Goal: Task Accomplishment & Management: Complete application form

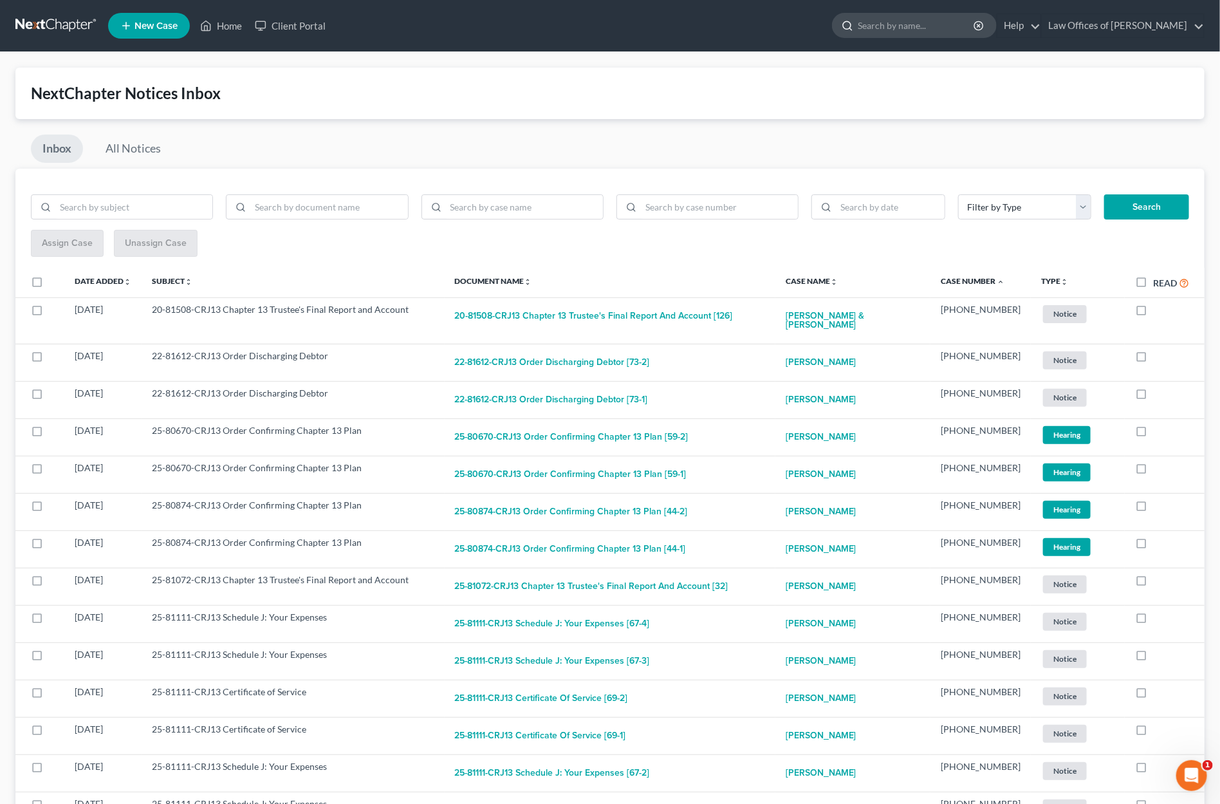
click at [898, 23] on input "search" at bounding box center [917, 26] width 118 height 24
type input "[PERSON_NAME]"
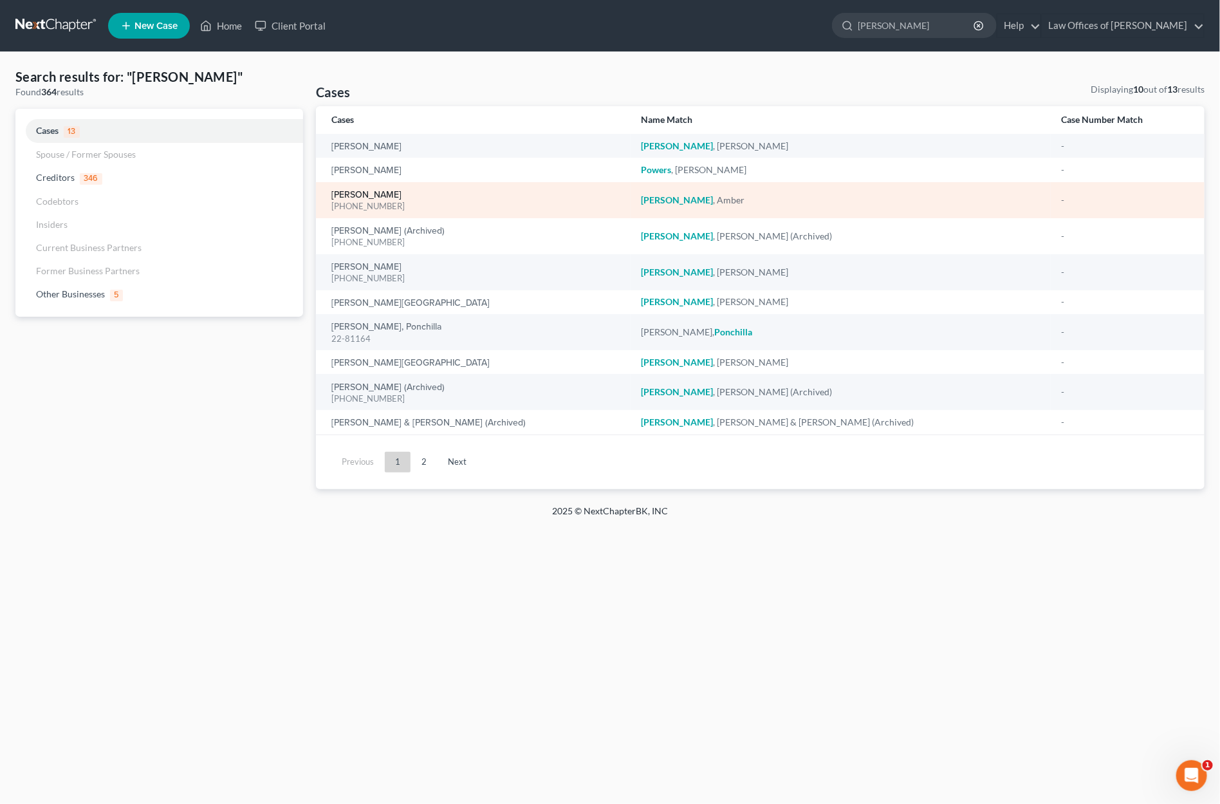
click at [360, 194] on link "[PERSON_NAME]" at bounding box center [366, 194] width 70 height 9
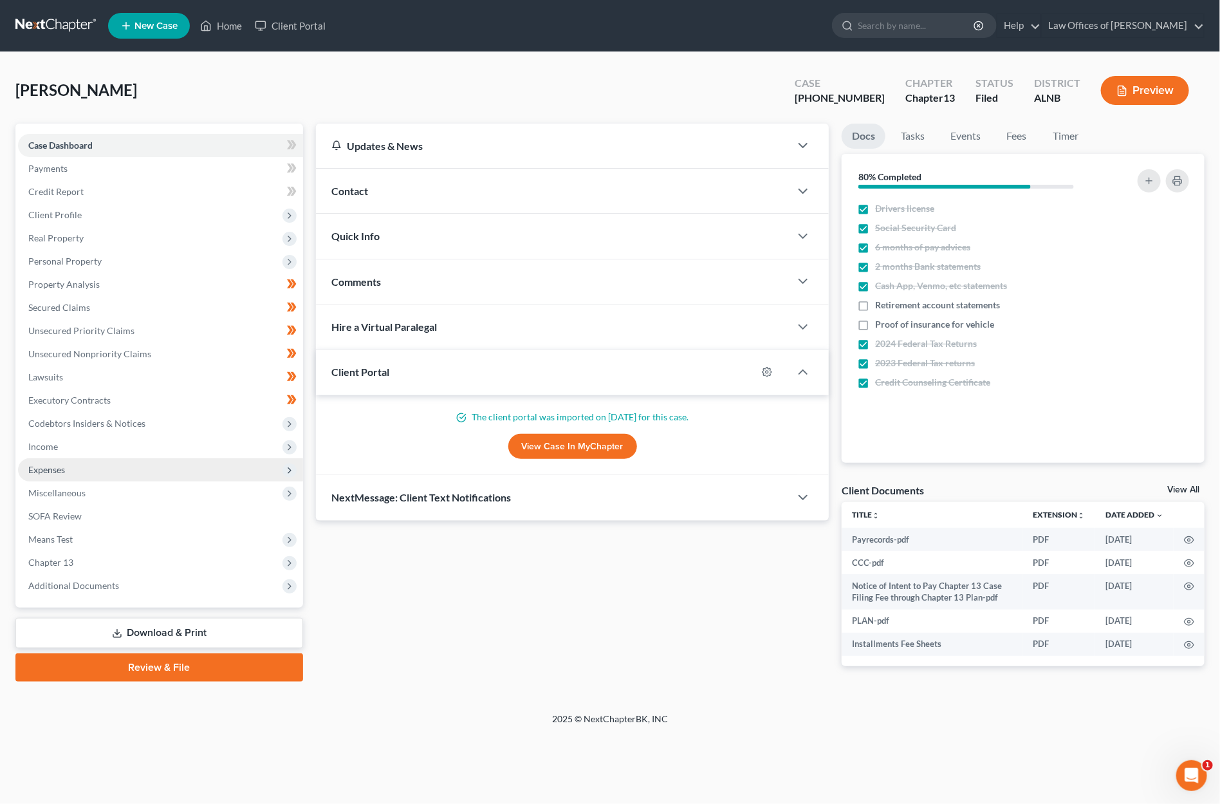
click at [45, 464] on span "Expenses" at bounding box center [46, 469] width 37 height 11
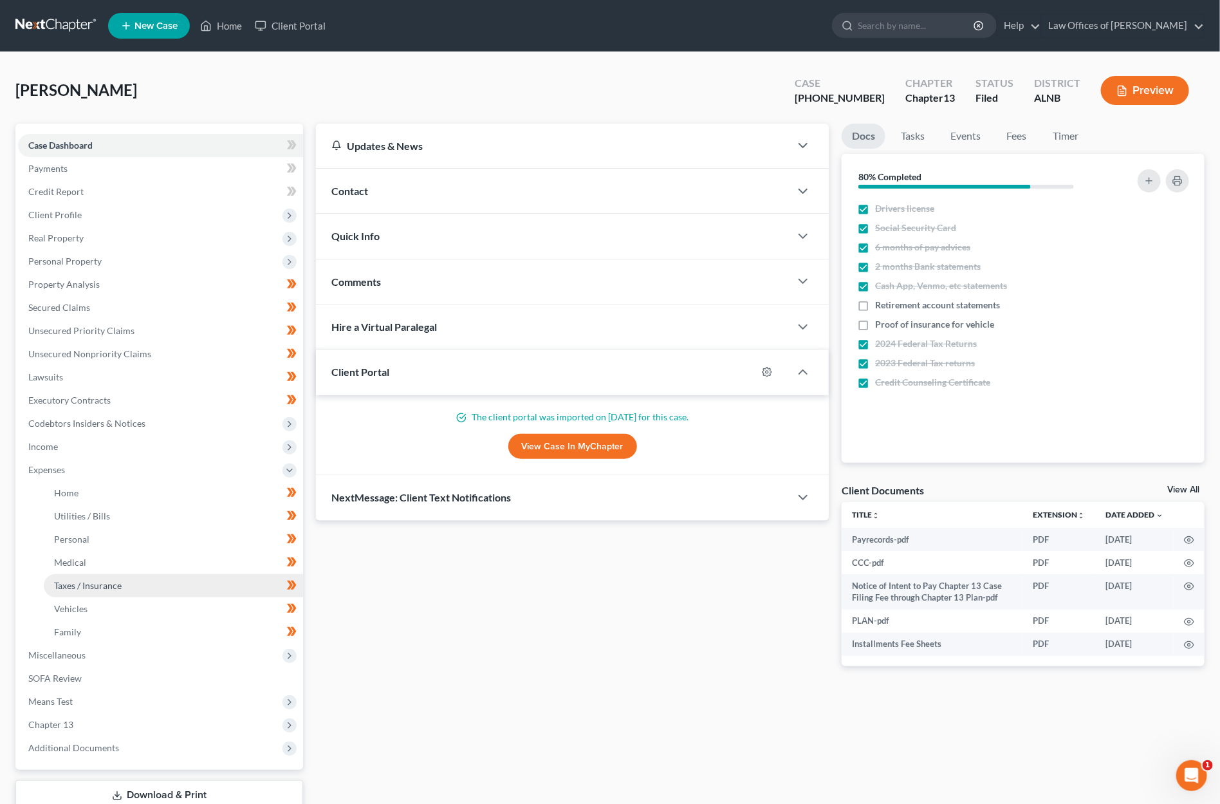
scroll to position [0, 1]
click at [77, 603] on span "Vehicles" at bounding box center [70, 608] width 33 height 11
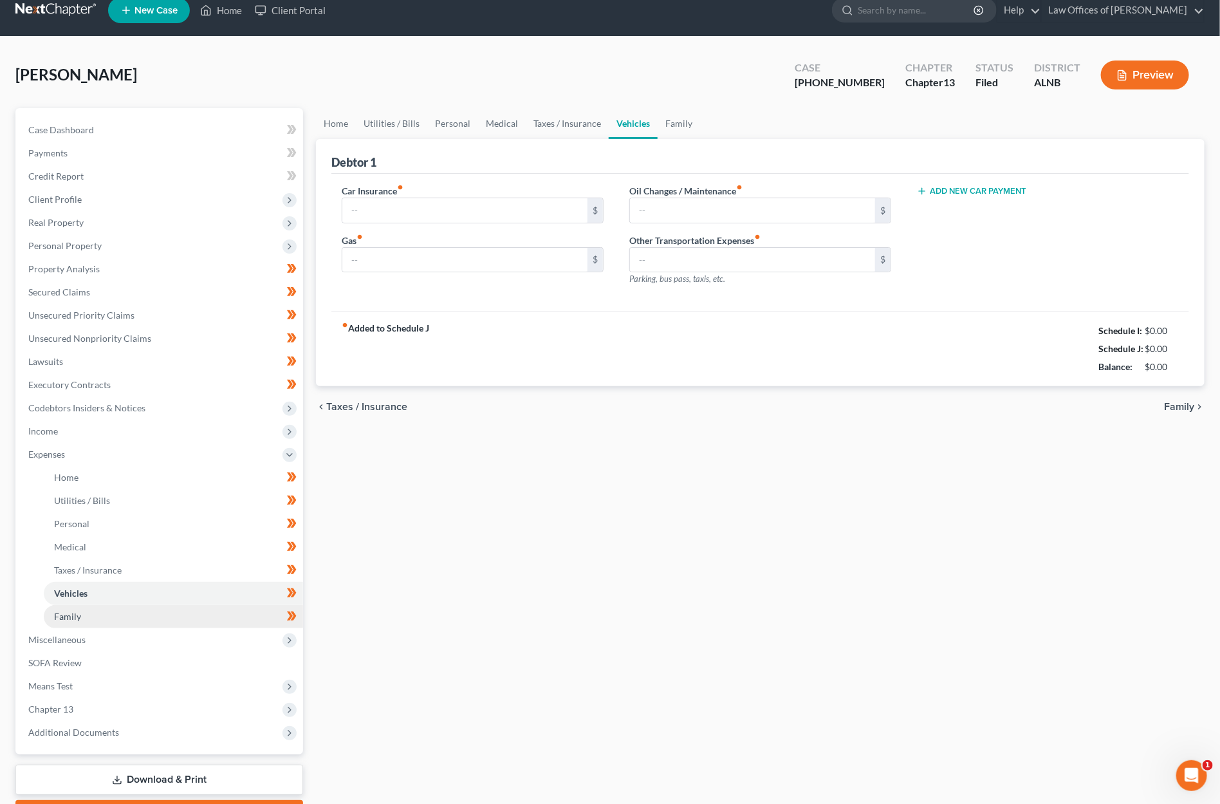
scroll to position [26, 0]
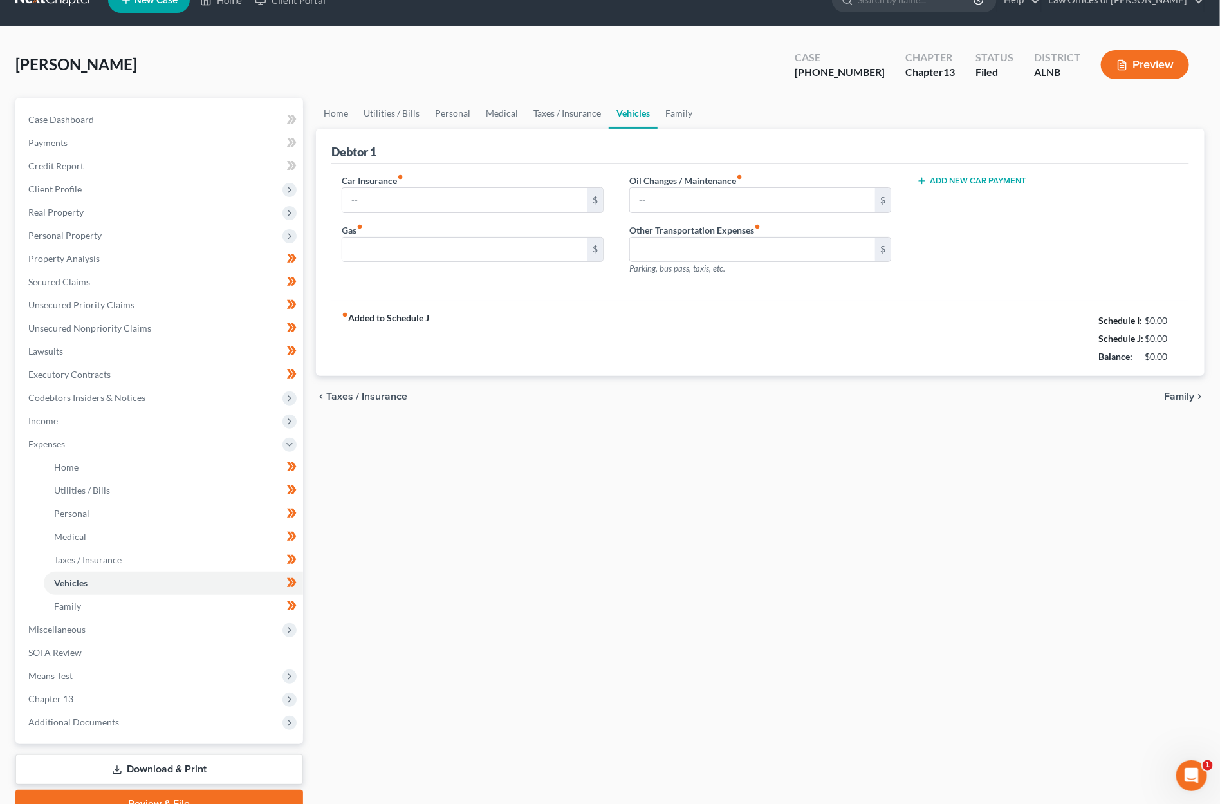
type input "220.00"
type input "0.00"
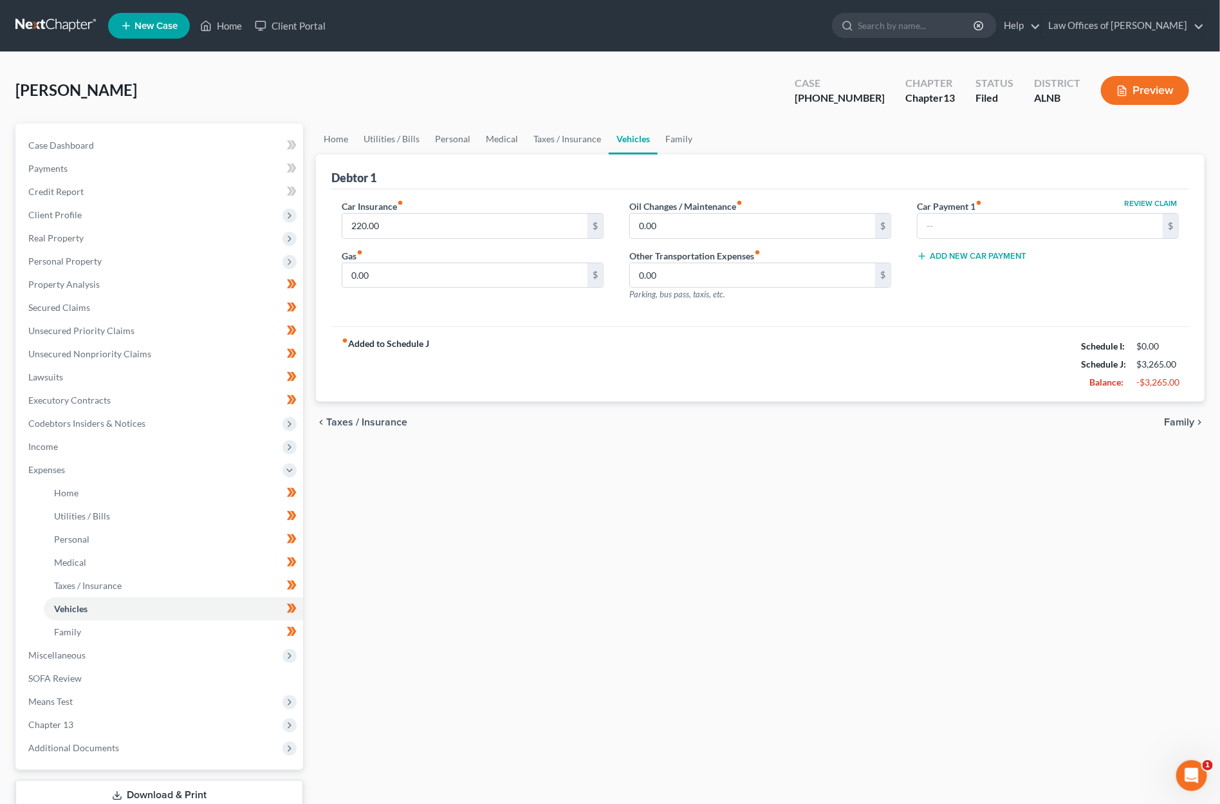
click at [977, 209] on label "Car Payment 1 fiber_manual_record" at bounding box center [949, 206] width 65 height 14
click at [964, 228] on input "text" at bounding box center [1040, 226] width 245 height 24
type input "700"
click at [950, 251] on button "Add New Car Payment" at bounding box center [971, 256] width 109 height 10
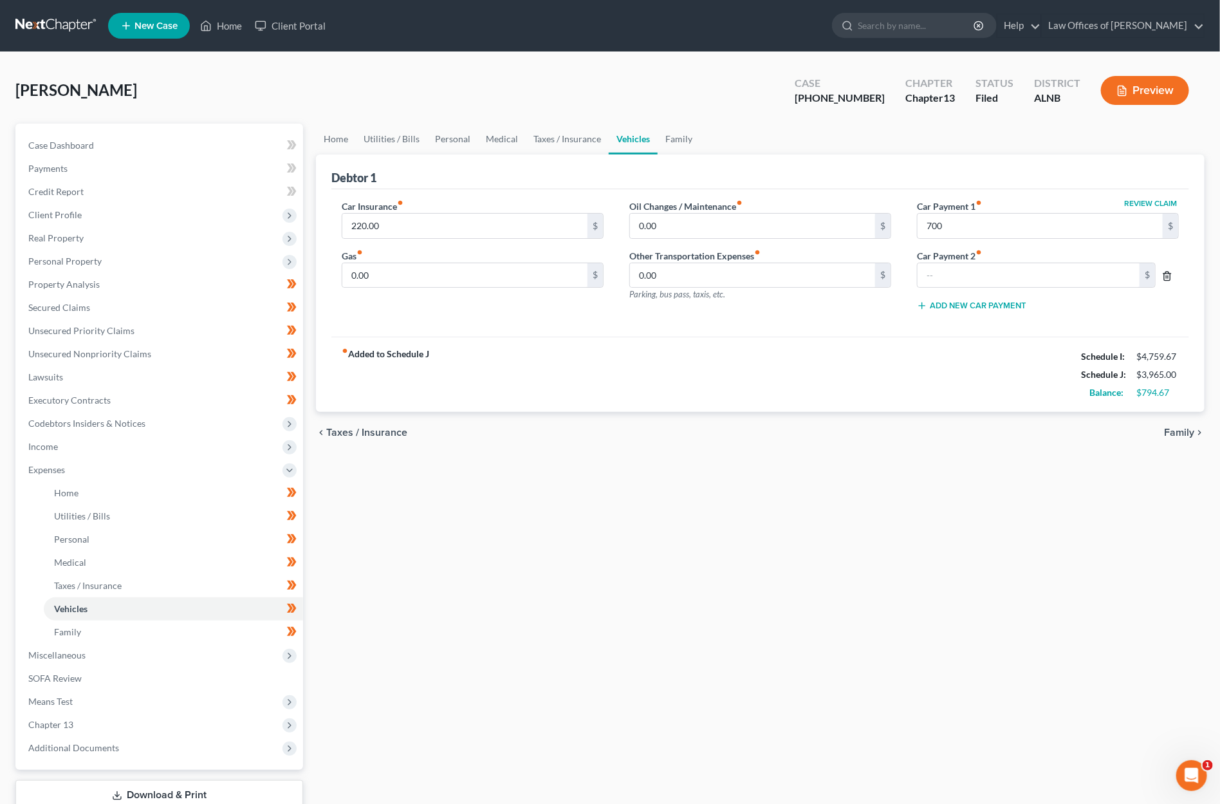
click at [1167, 275] on icon "button" at bounding box center [1167, 276] width 10 height 10
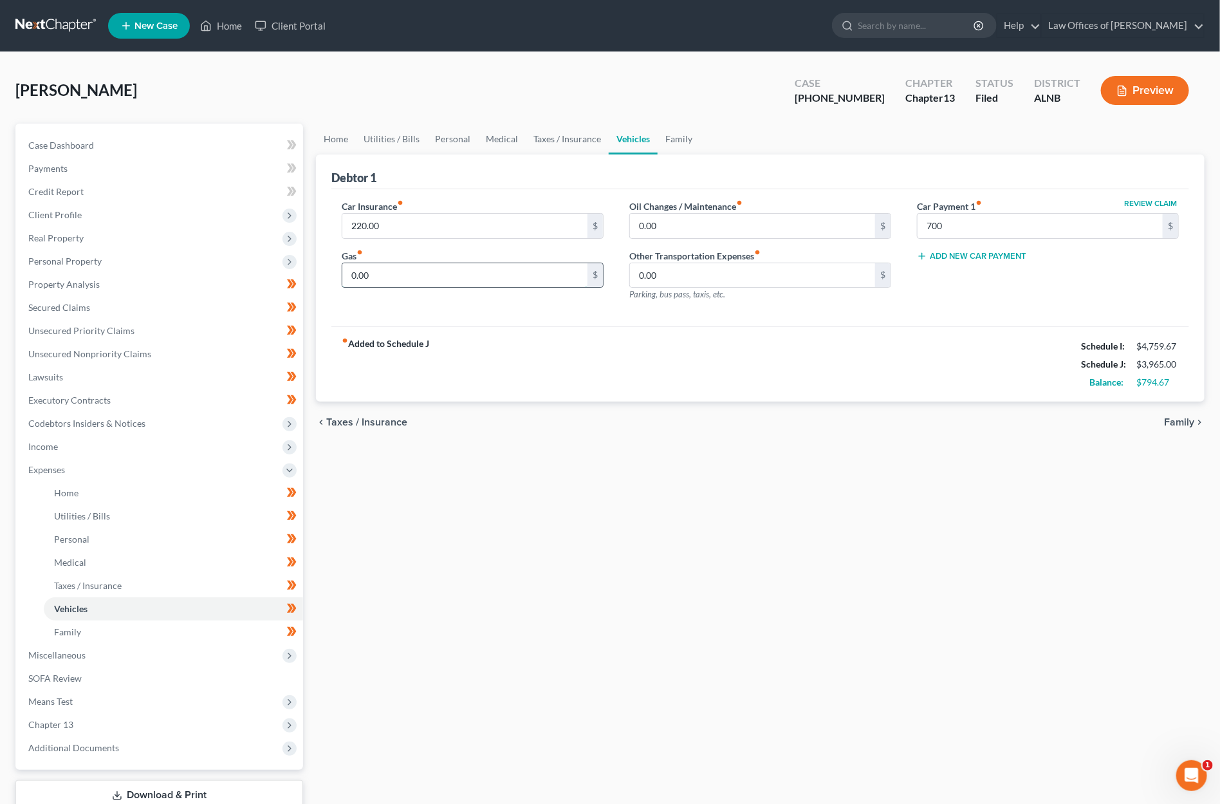
click at [427, 275] on input "0.00" at bounding box center [464, 275] width 245 height 24
type input "250"
click at [949, 223] on input "700" at bounding box center [1040, 226] width 245 height 24
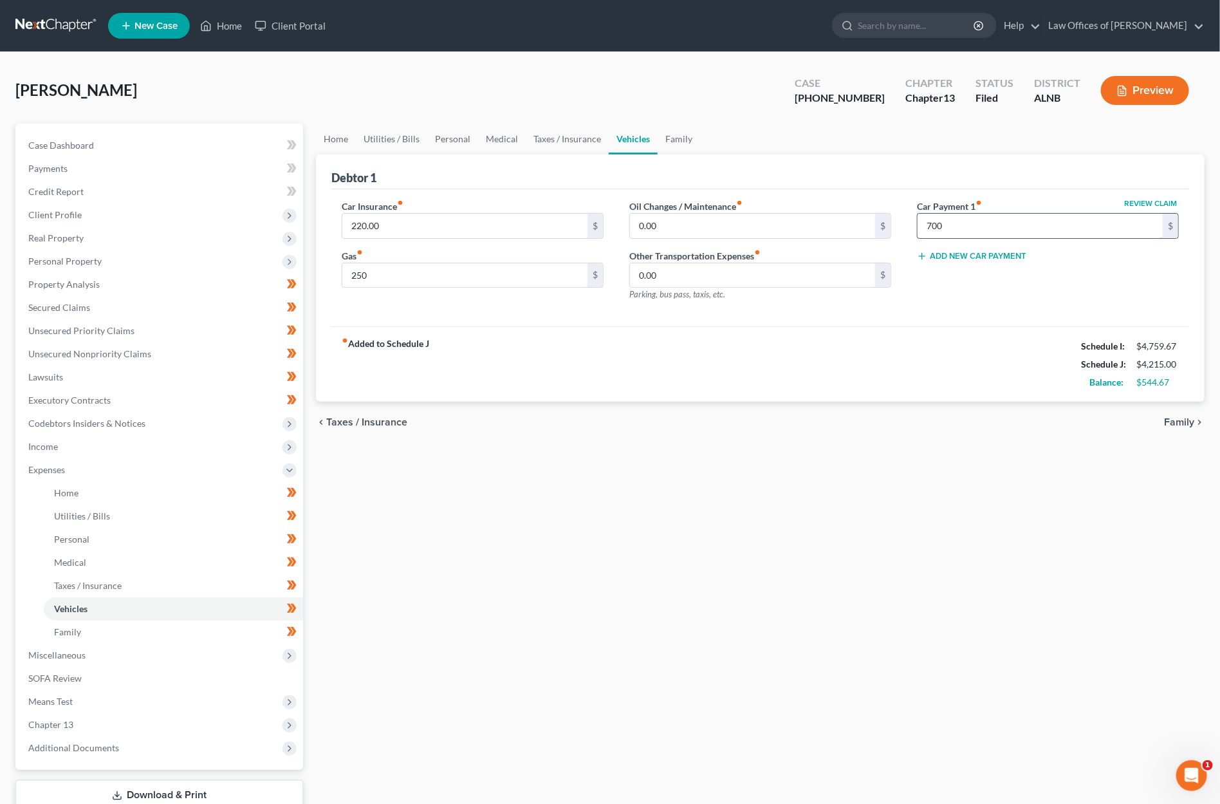
click at [949, 223] on input "700" at bounding box center [1040, 226] width 245 height 24
type input "5"
type input "600"
click at [804, 272] on input "0.00" at bounding box center [752, 275] width 245 height 24
click at [945, 221] on input "600" at bounding box center [1040, 226] width 245 height 24
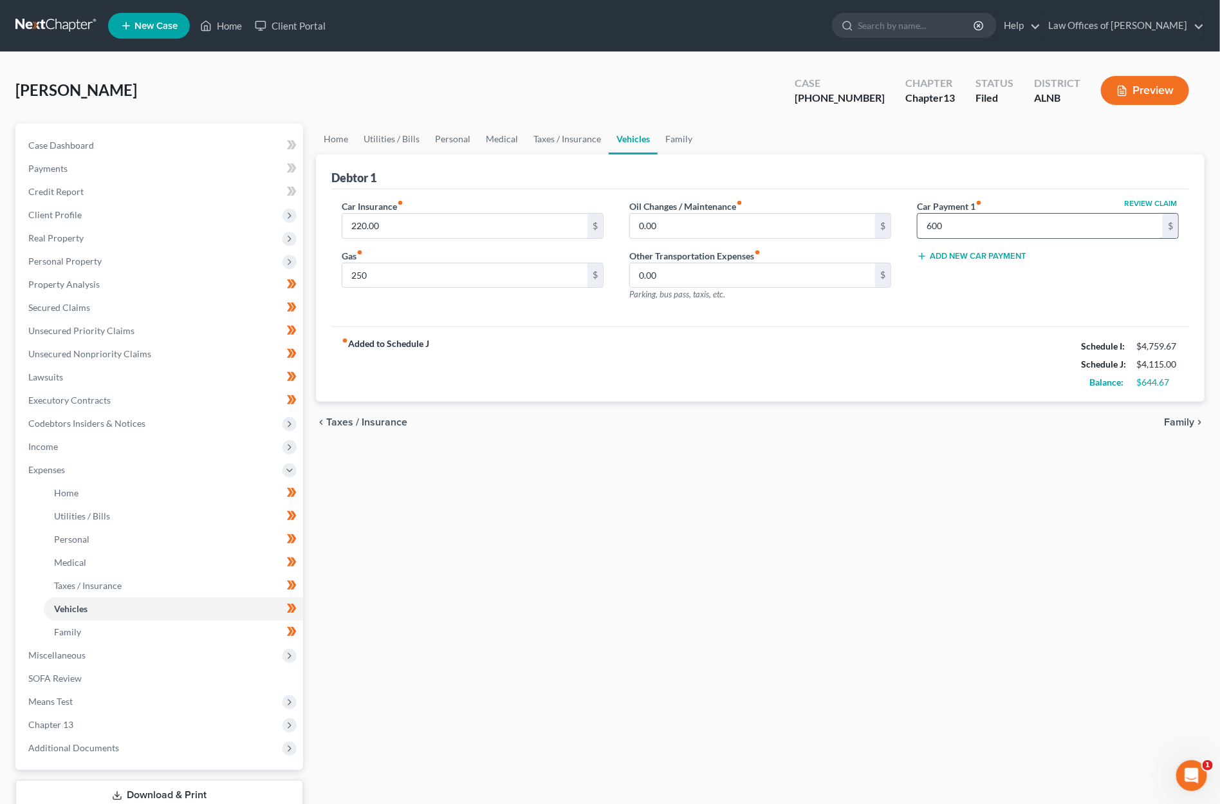
click at [945, 221] on input "600" at bounding box center [1040, 226] width 245 height 24
click at [696, 228] on input "0.00" at bounding box center [752, 226] width 245 height 24
type input "50"
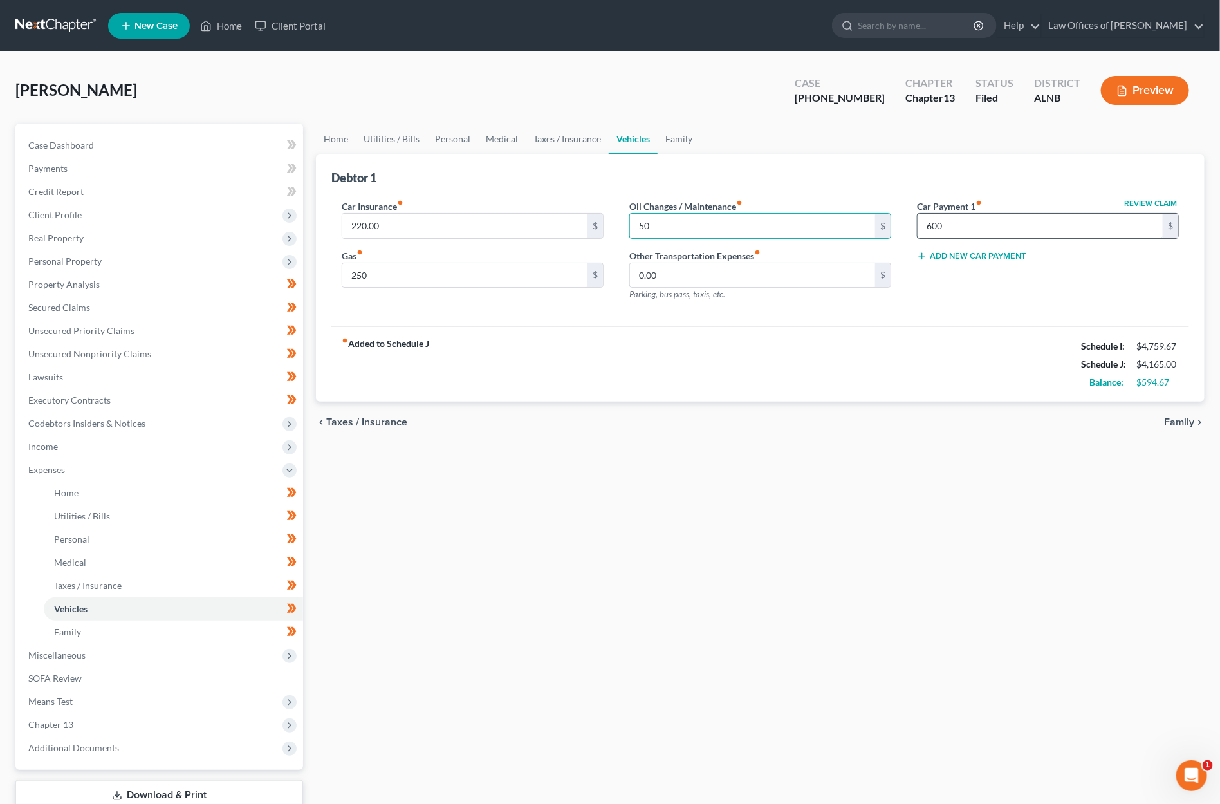
click at [946, 223] on input "600" at bounding box center [1040, 226] width 245 height 24
click at [970, 225] on input "700" at bounding box center [1040, 226] width 245 height 24
type input "650"
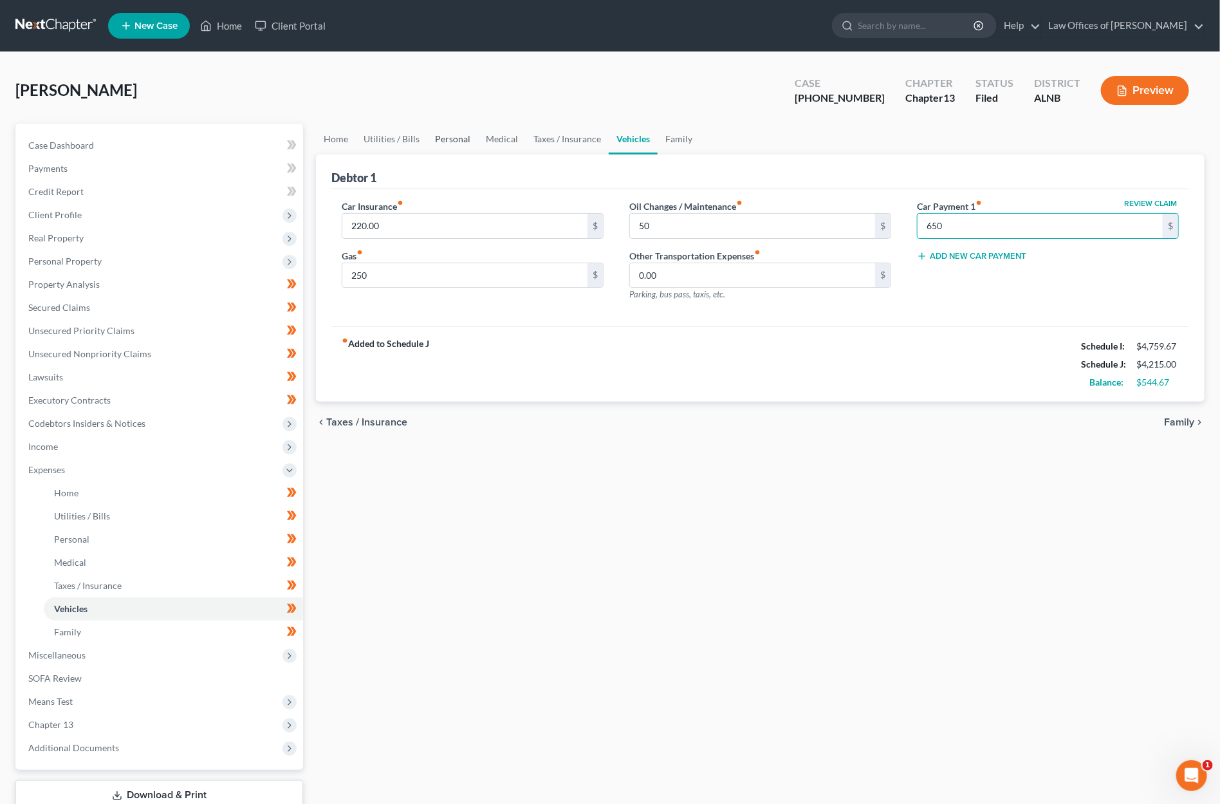
click at [459, 132] on link "Personal" at bounding box center [452, 139] width 51 height 31
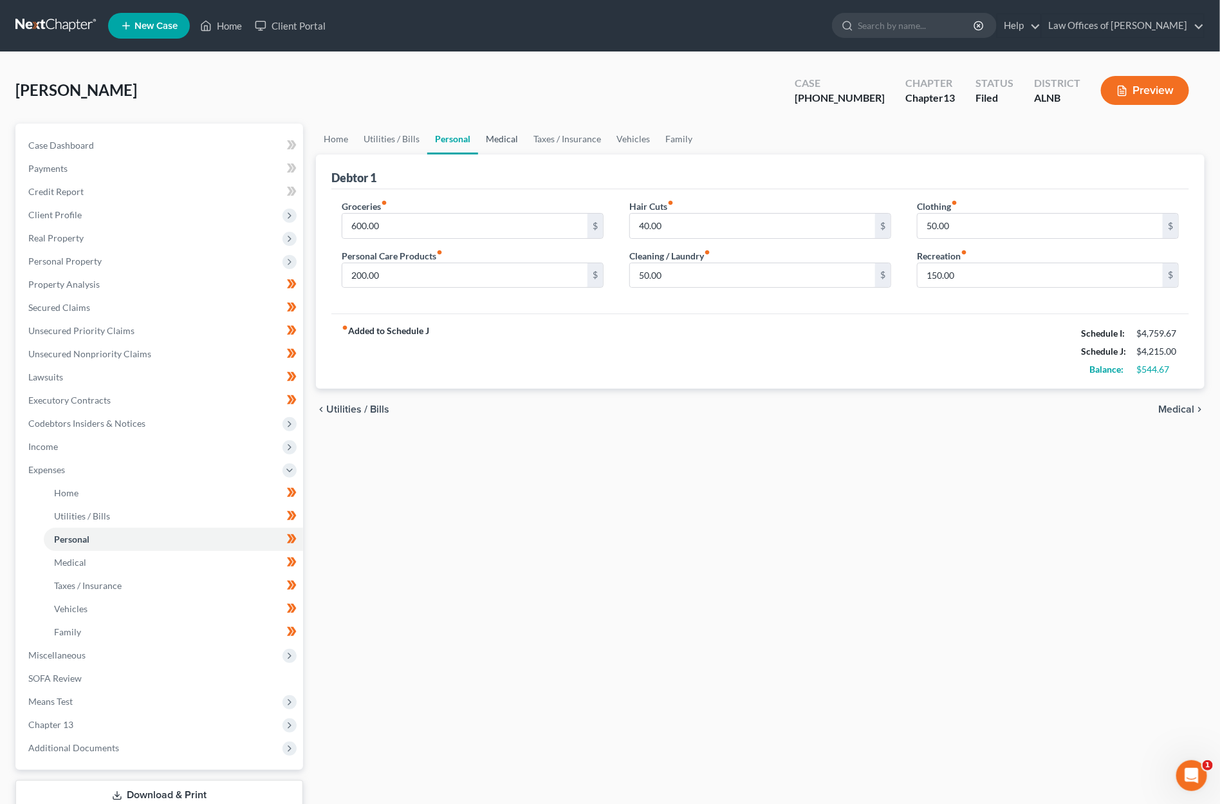
click at [506, 131] on link "Medical" at bounding box center [502, 139] width 48 height 31
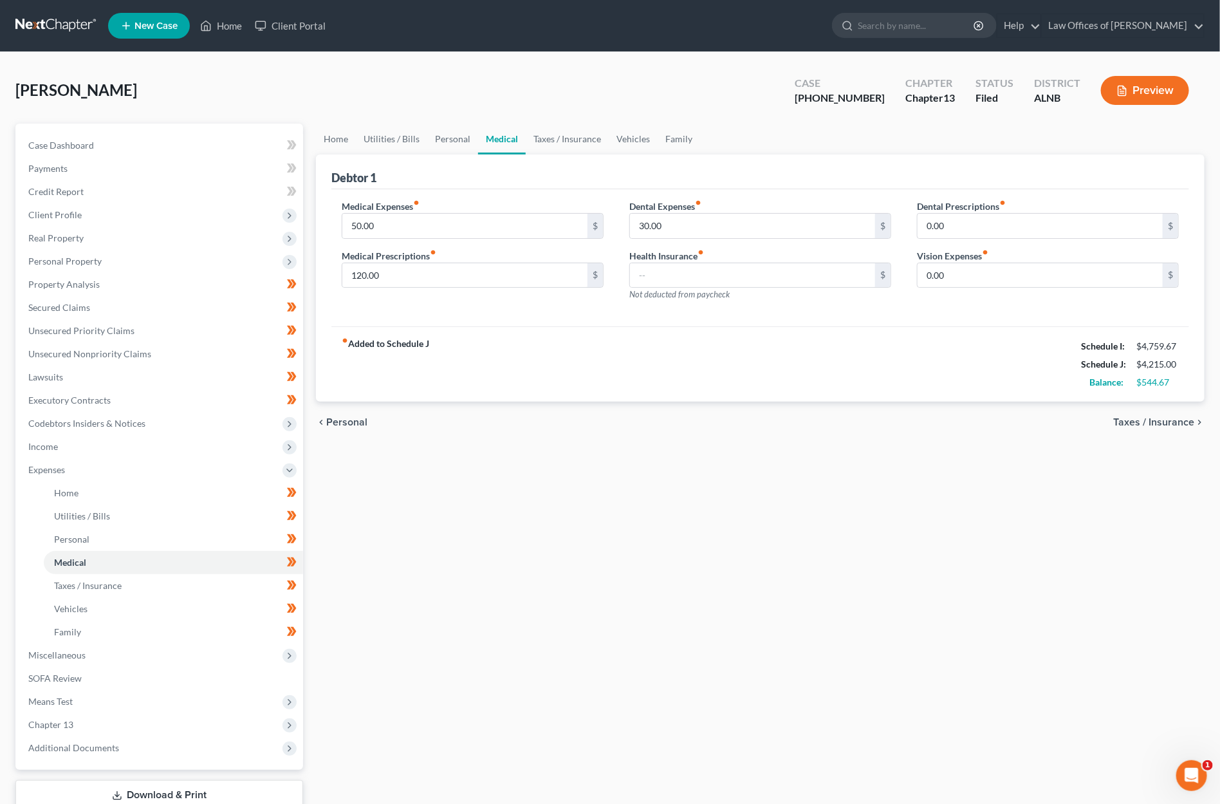
click at [741, 423] on div "chevron_left Personal Taxes / Insurance chevron_right" at bounding box center [760, 422] width 889 height 41
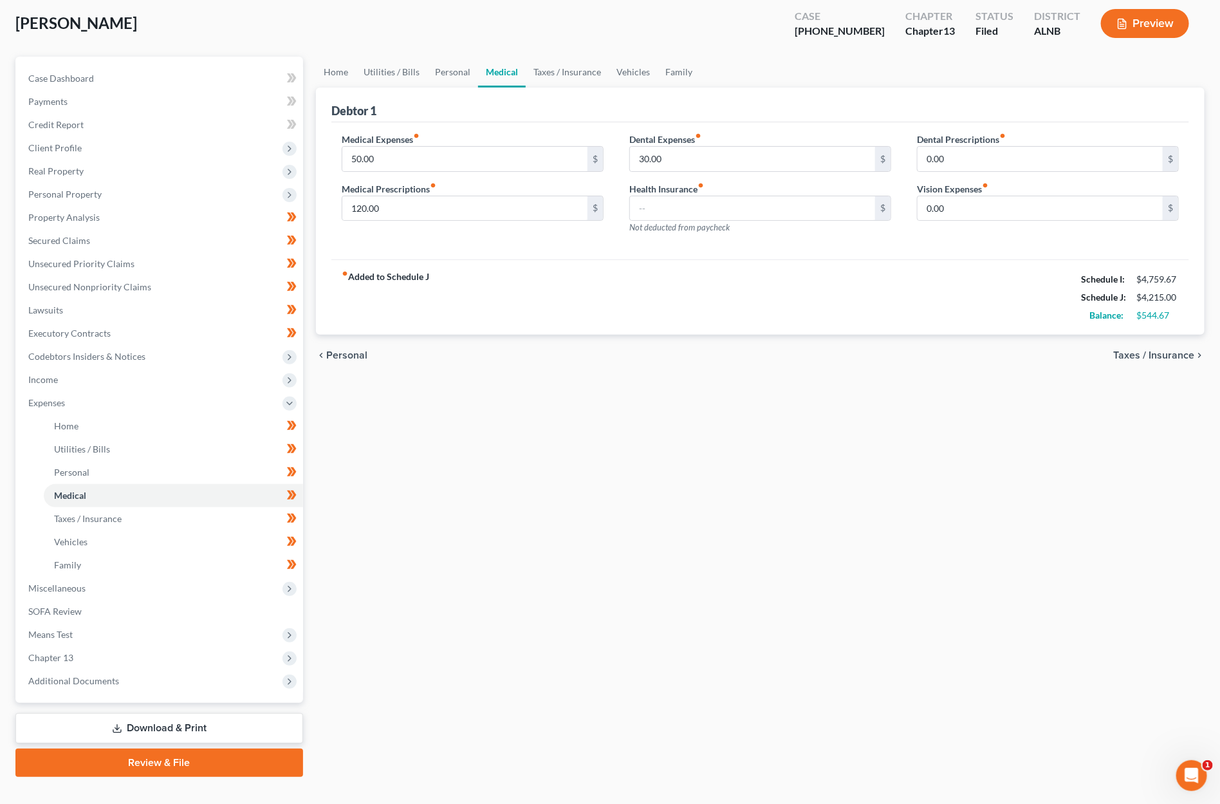
scroll to position [66, 0]
click at [178, 714] on link "Download & Print" at bounding box center [159, 729] width 288 height 30
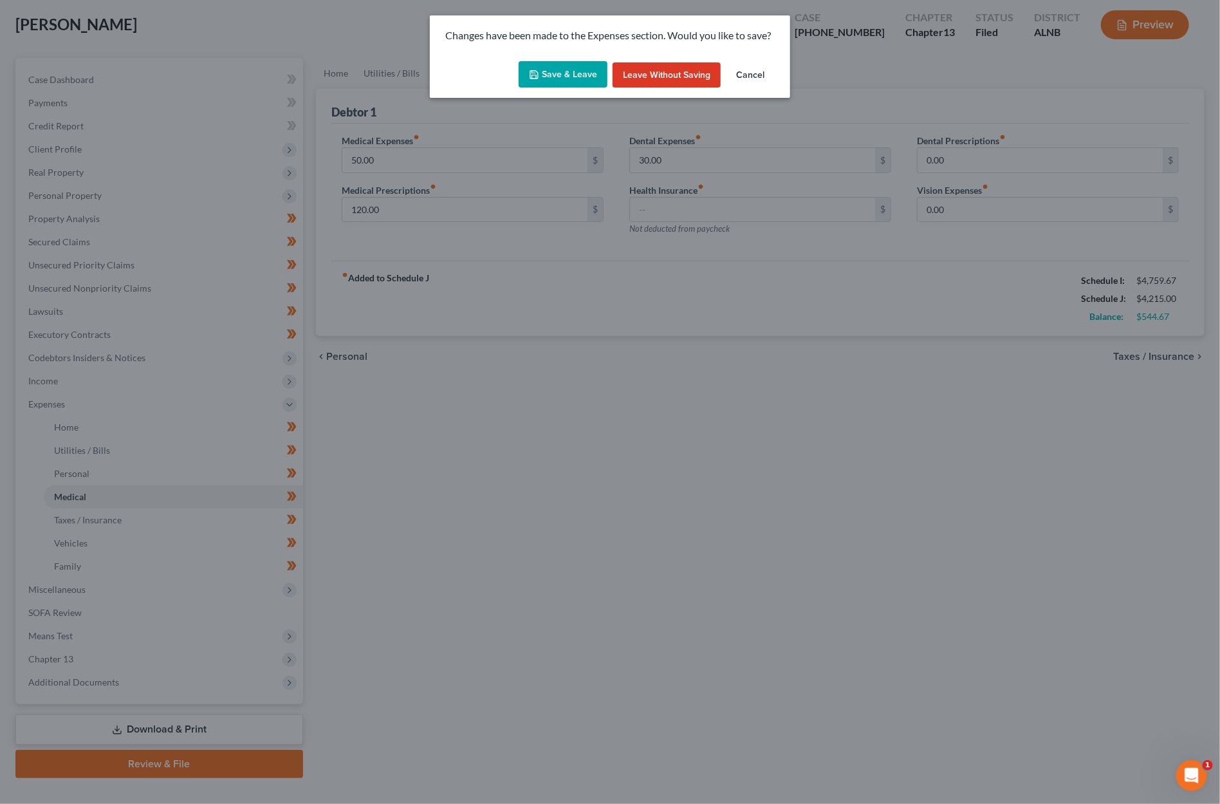
click at [578, 80] on button "Save & Leave" at bounding box center [563, 74] width 89 height 27
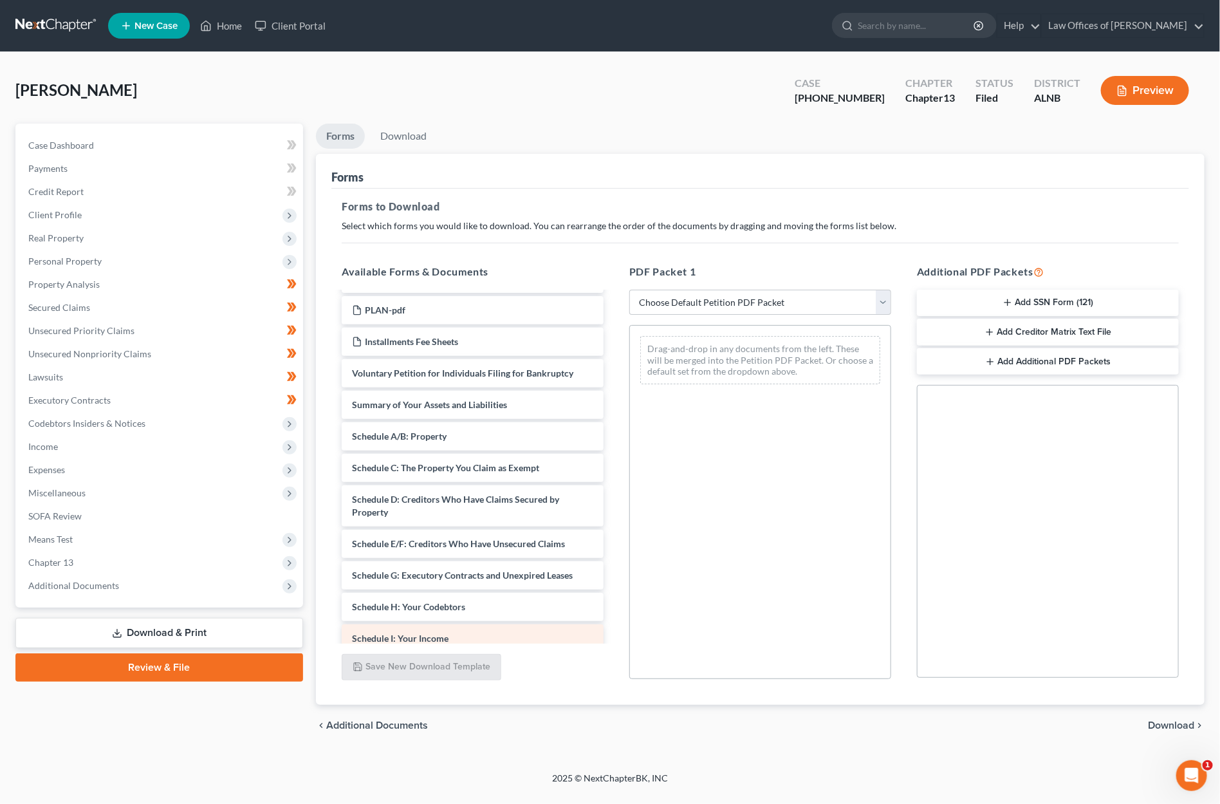
scroll to position [192, 0]
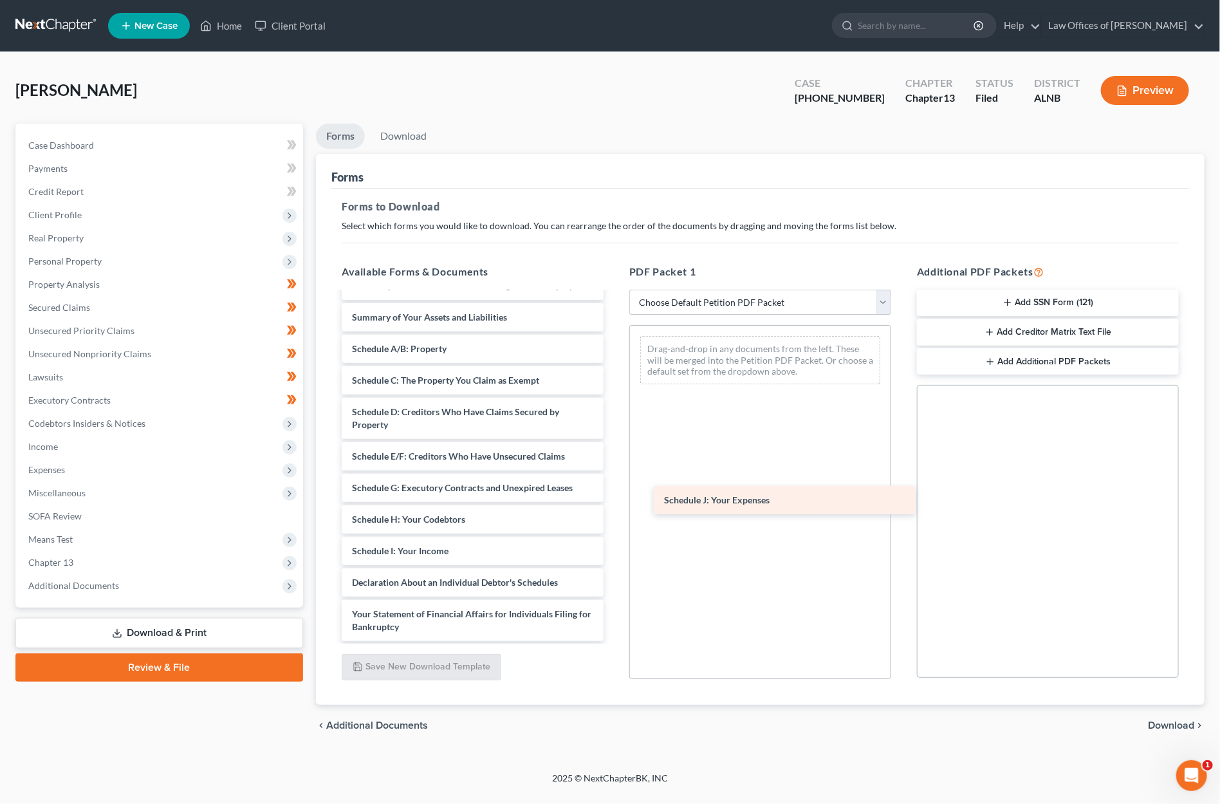
drag, startPoint x: 435, startPoint y: 569, endPoint x: 747, endPoint y: 503, distance: 319.2
click at [614, 503] on div "Schedule J: Your Expenses Payrecords-pdf CCC-pdf Notice of Intent to Pay Chapte…" at bounding box center [472, 472] width 282 height 742
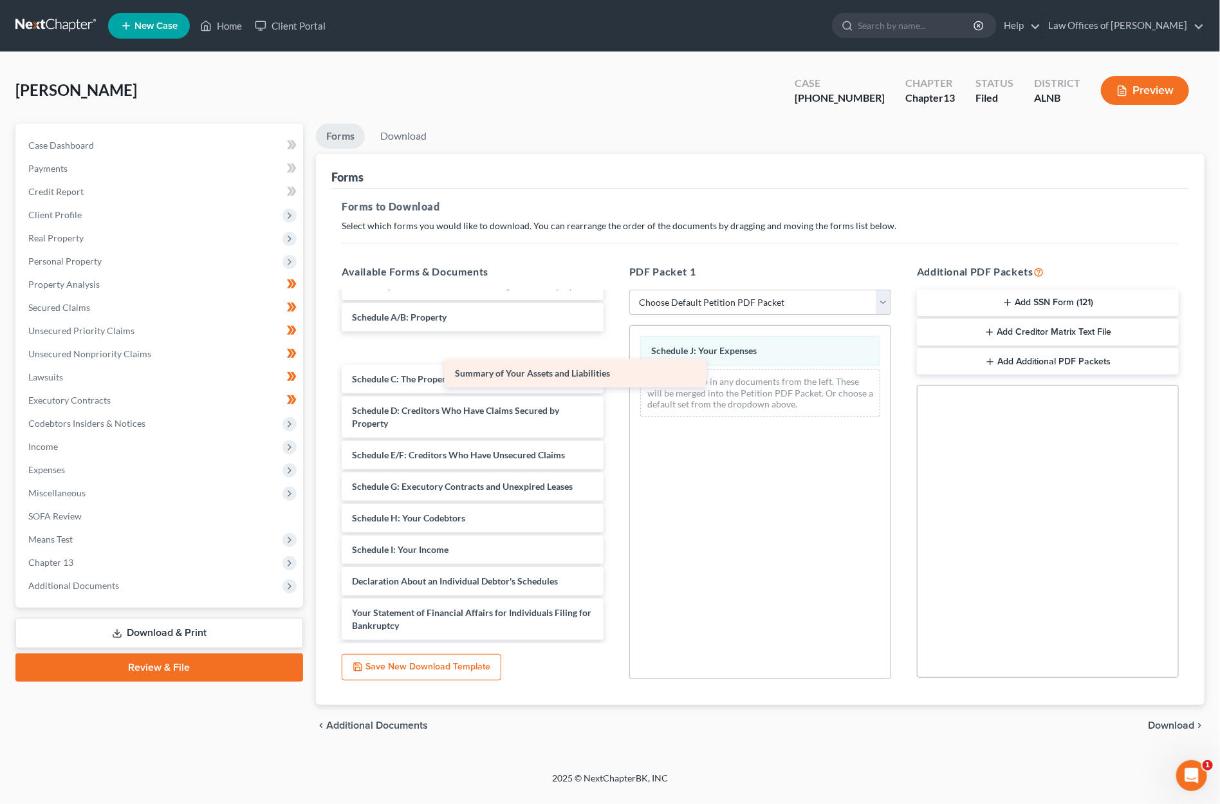
drag, startPoint x: 457, startPoint y: 302, endPoint x: 710, endPoint y: 393, distance: 268.9
click at [614, 393] on div "Summary of Your Assets and Liabilities Payrecords-pdf CCC-pdf Notice of Intent …" at bounding box center [472, 471] width 282 height 741
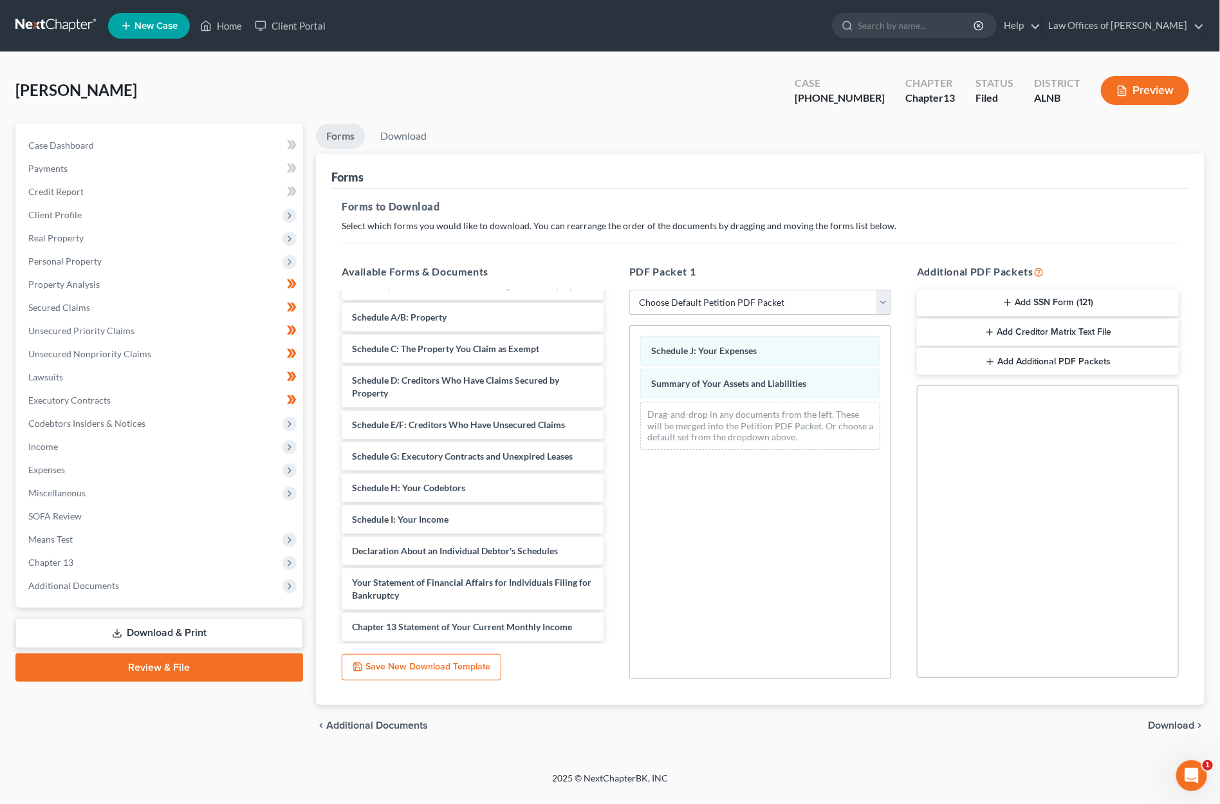
scroll to position [0, 0]
click at [1165, 720] on span "Download" at bounding box center [1171, 725] width 46 height 10
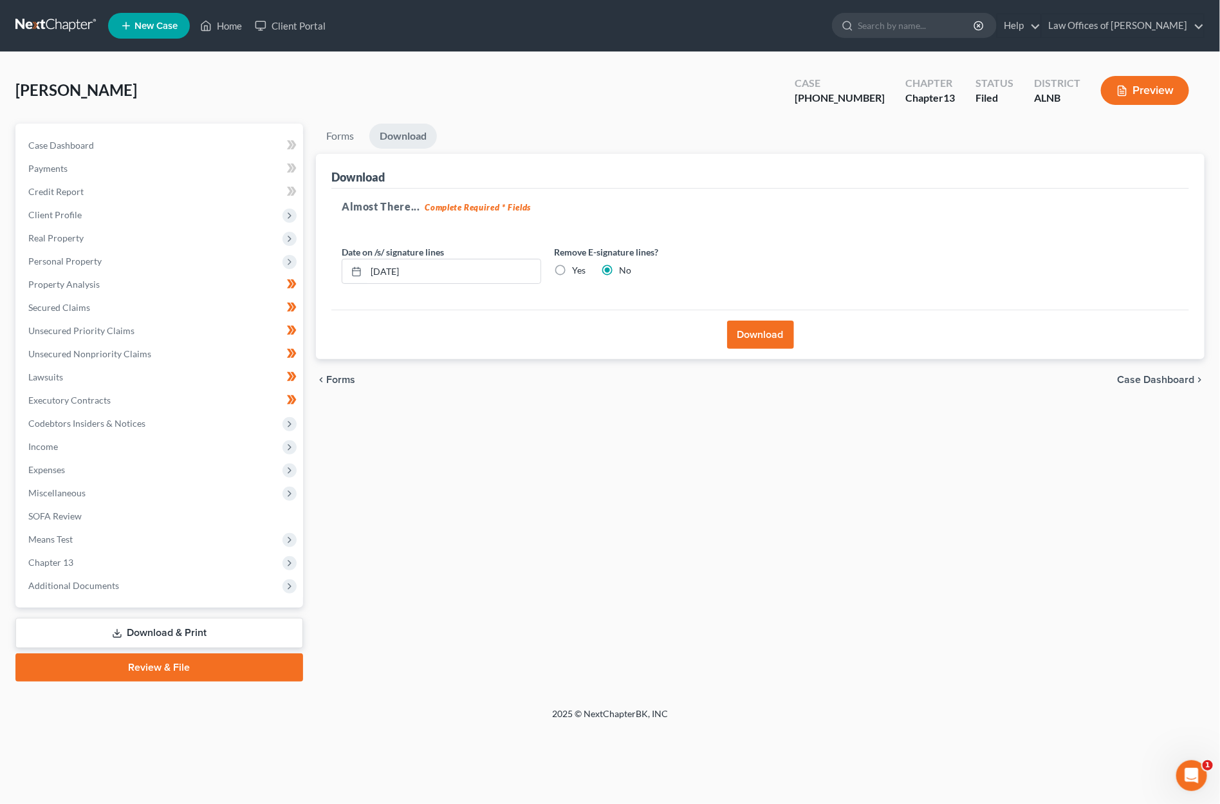
click at [775, 320] on button "Download" at bounding box center [760, 334] width 67 height 28
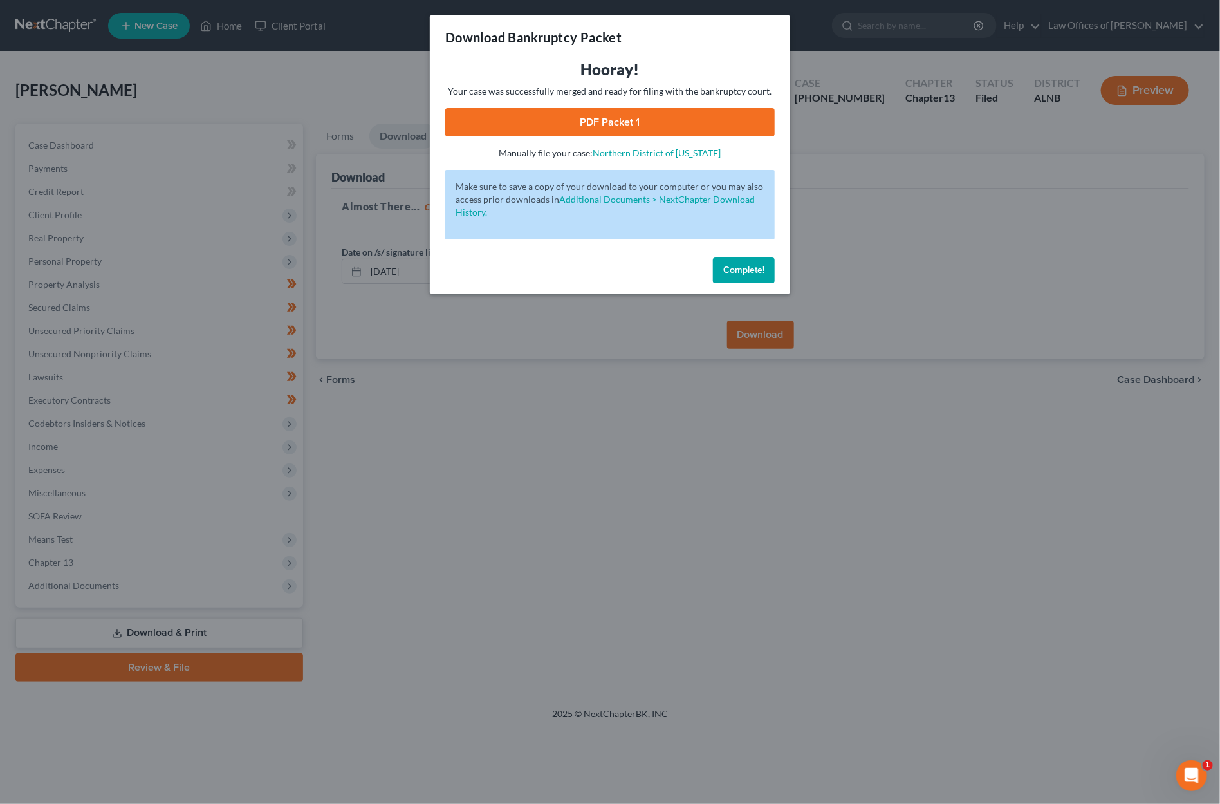
click at [605, 118] on link "PDF Packet 1" at bounding box center [609, 122] width 329 height 28
